Goal: Information Seeking & Learning: Learn about a topic

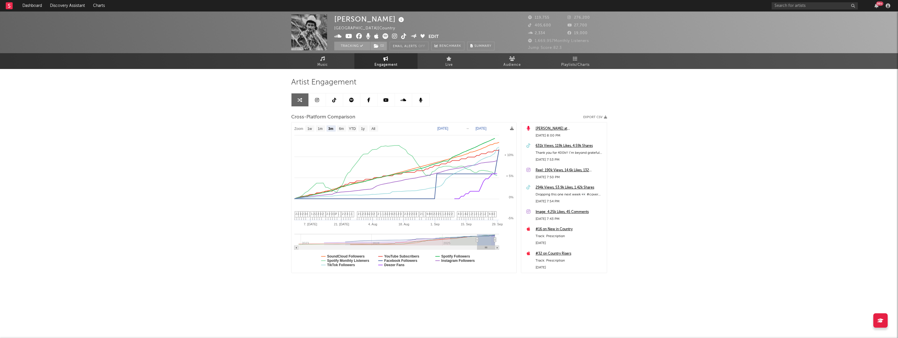
select select "3m"
click at [30, 5] on link "Dashboard" at bounding box center [32, 5] width 28 height 11
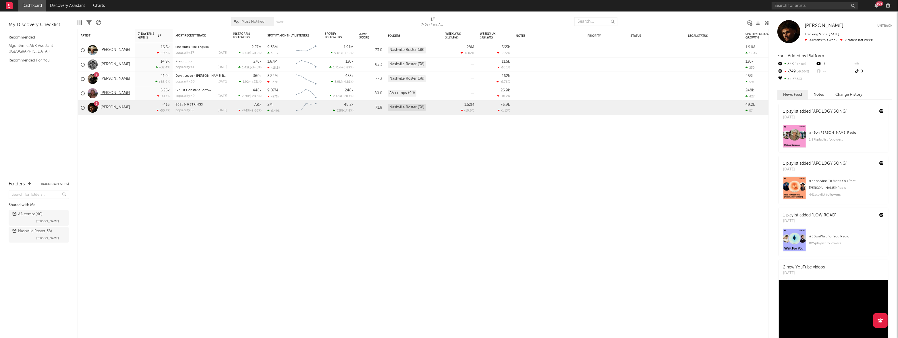
click at [111, 92] on link "[PERSON_NAME]" at bounding box center [116, 93] width 30 height 5
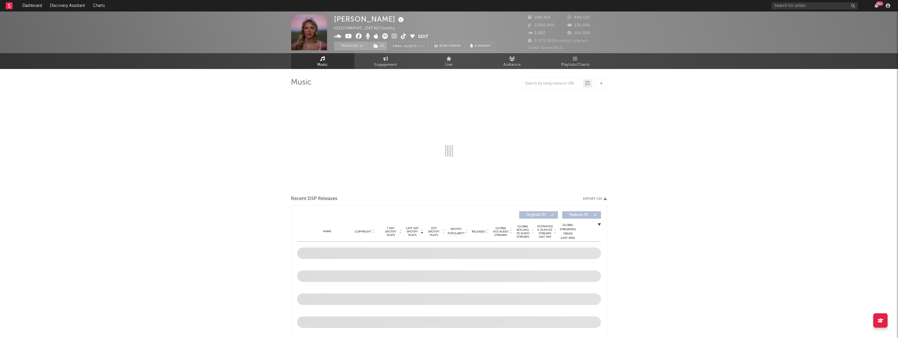
select select "6m"
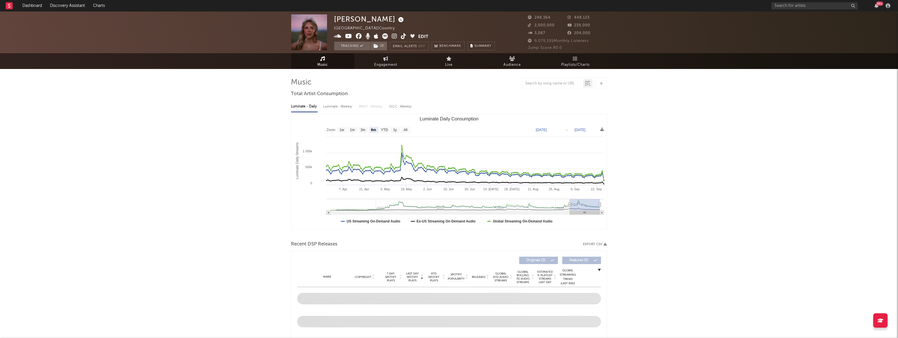
select select "6m"
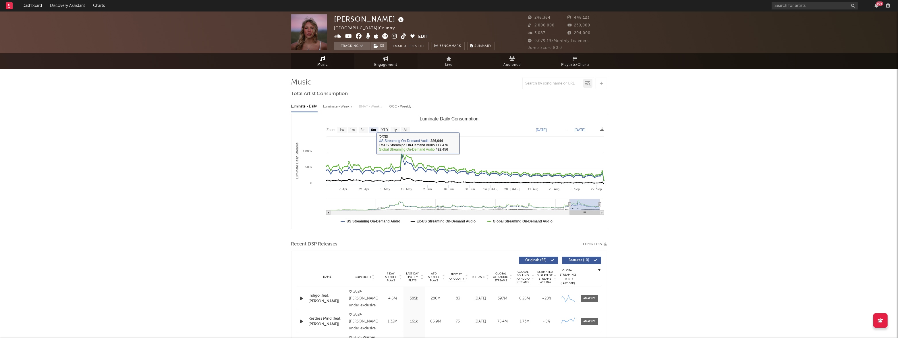
click at [384, 60] on icon at bounding box center [385, 58] width 5 height 5
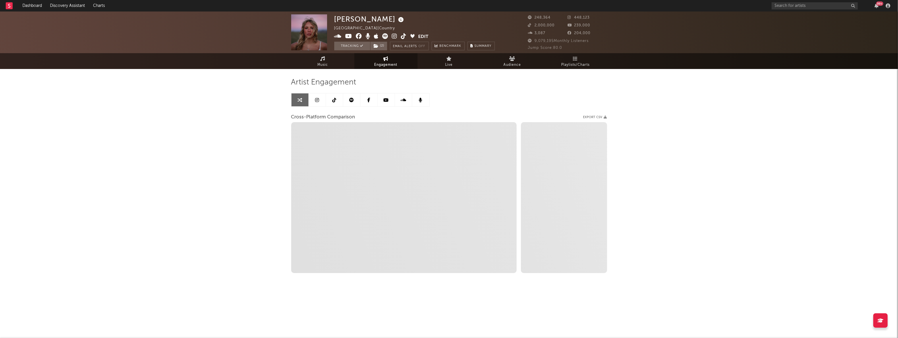
select select "1w"
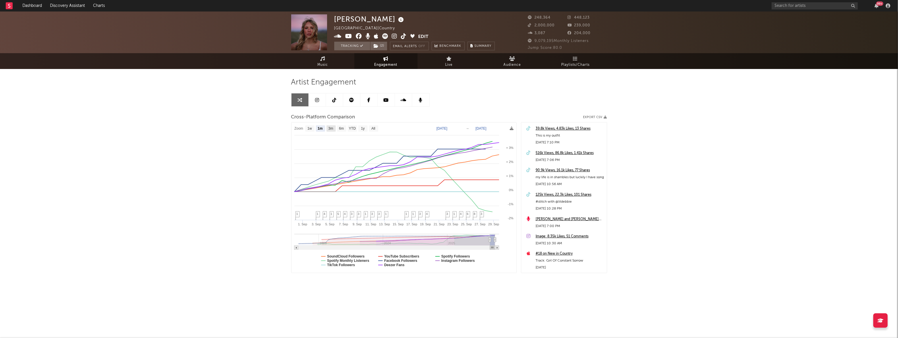
click at [331, 128] on text "3m" at bounding box center [330, 129] width 5 height 4
select select "3m"
type input "[DATE]"
select select "3m"
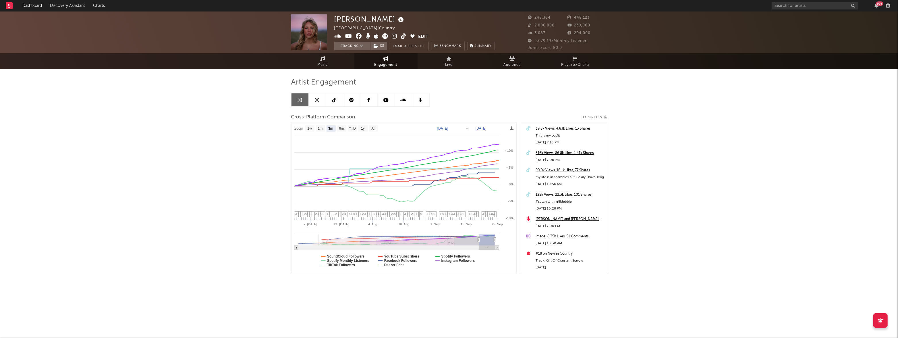
click at [695, 154] on div "[PERSON_NAME] [GEOGRAPHIC_DATA] | Country Edit Tracking ( 2 ) Email Alerts Off …" at bounding box center [449, 162] width 898 height 302
